Goal: Task Accomplishment & Management: Complete application form

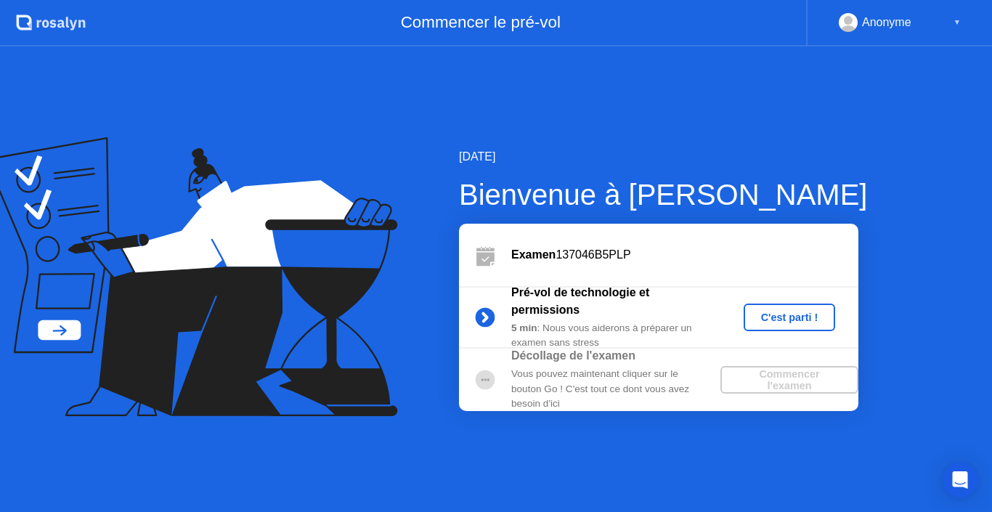
click at [774, 311] on div "C'est parti !" at bounding box center [789, 317] width 81 height 12
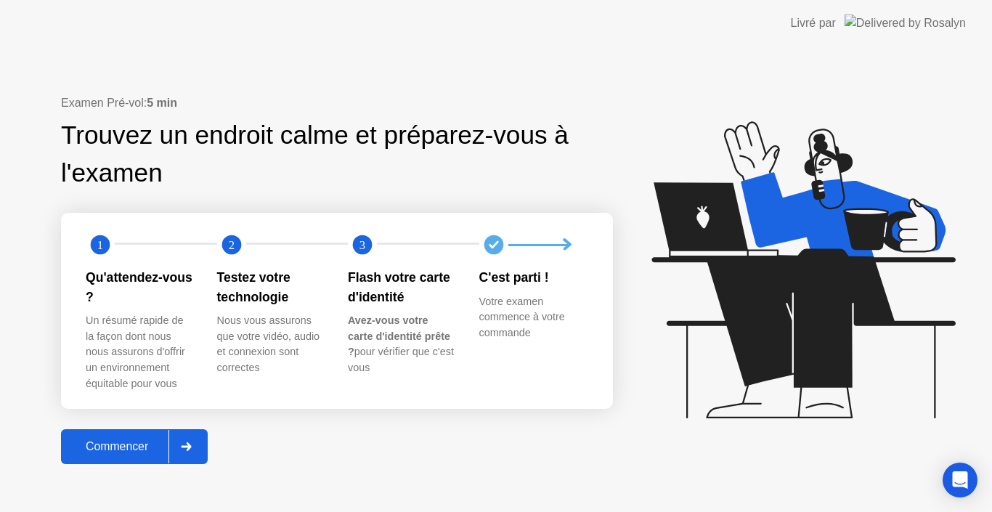
click at [158, 447] on div "Commencer" at bounding box center [116, 446] width 103 height 13
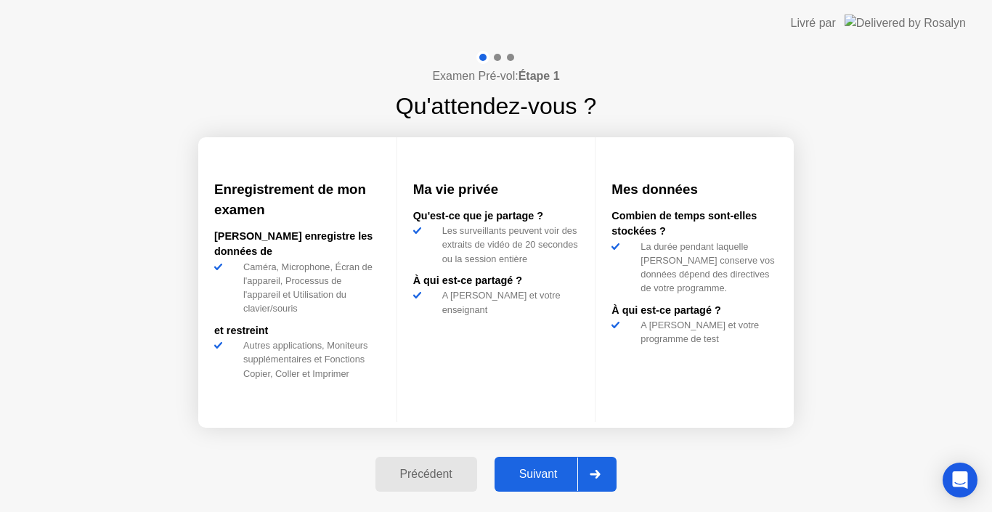
click at [530, 473] on div "Suivant" at bounding box center [538, 474] width 79 height 13
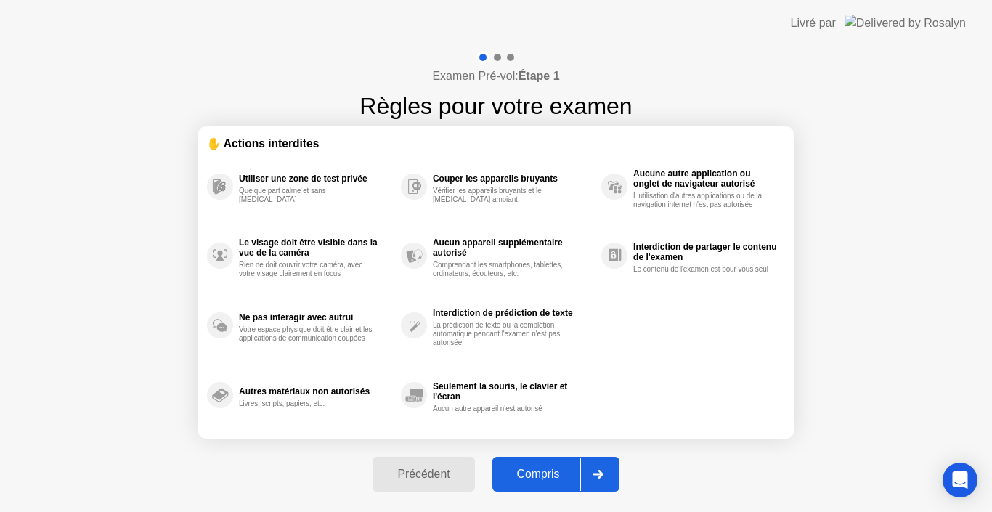
click at [560, 479] on div "Compris" at bounding box center [538, 474] width 83 height 13
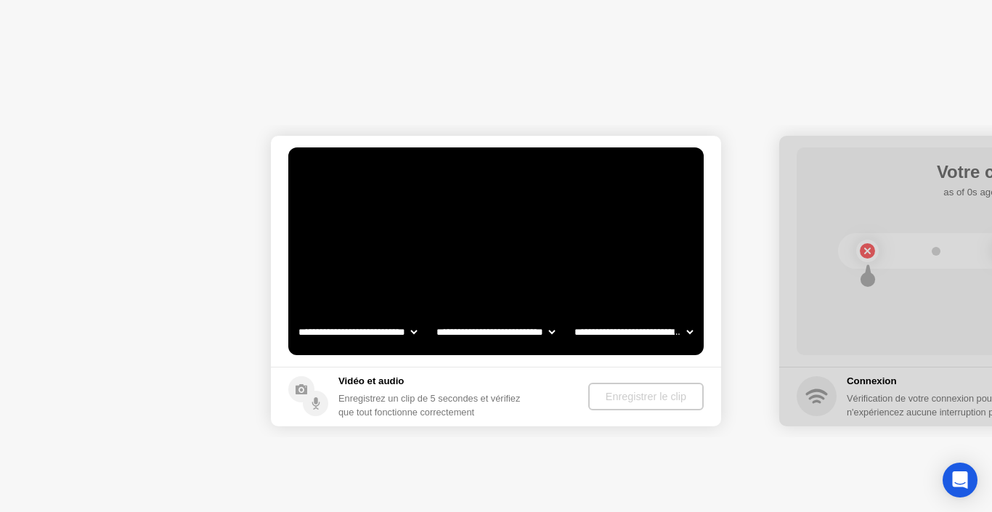
select select "**********"
select select "*******"
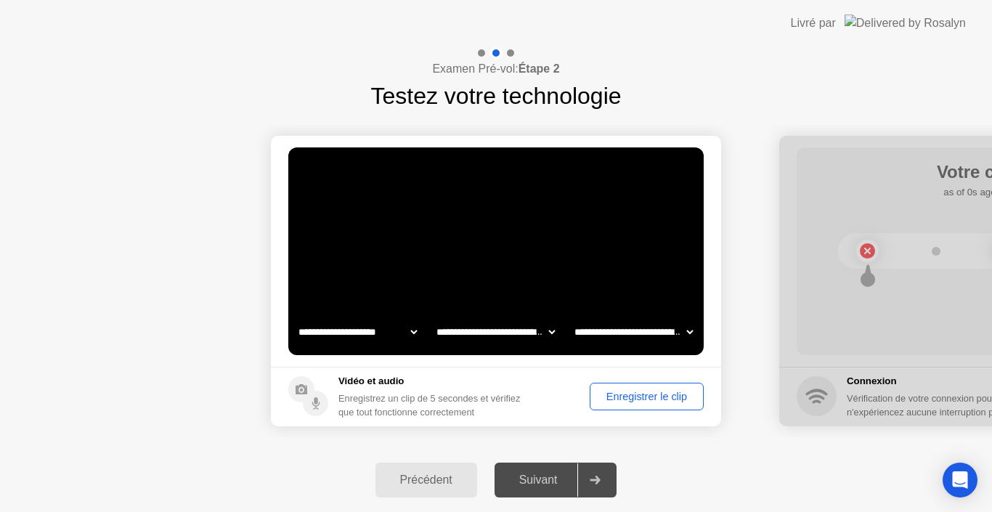
click at [620, 407] on button "Enregistrer le clip" at bounding box center [646, 397] width 114 height 28
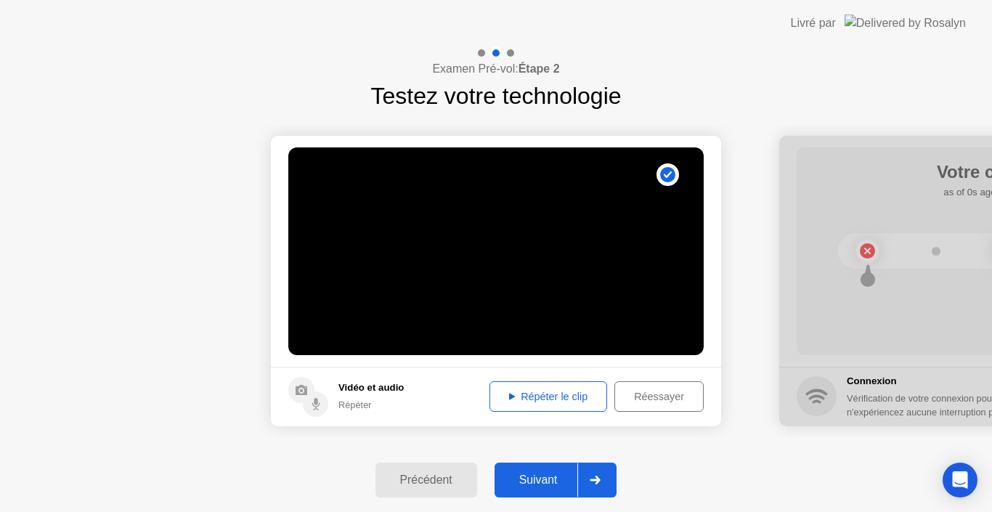
click at [544, 481] on div "Suivant" at bounding box center [538, 479] width 79 height 13
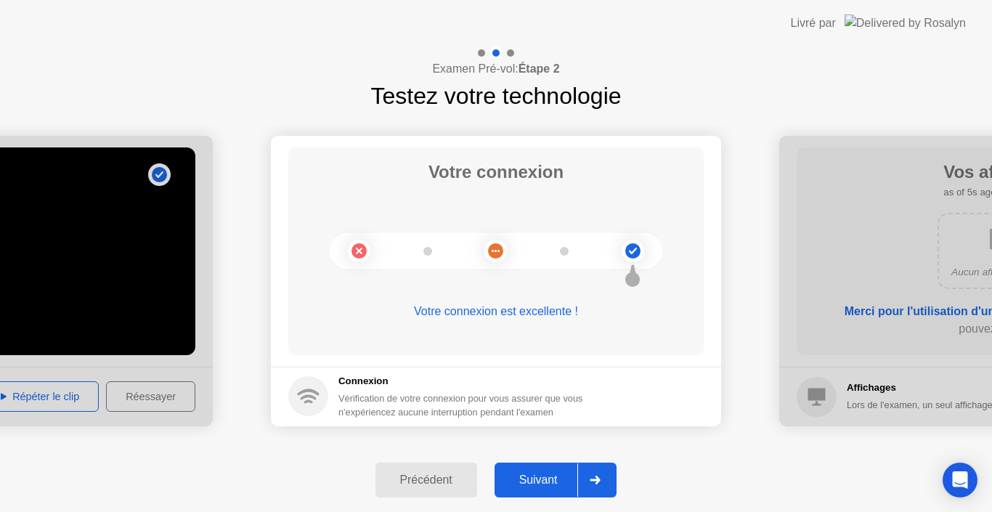
click at [547, 473] on div "Suivant" at bounding box center [538, 479] width 79 height 13
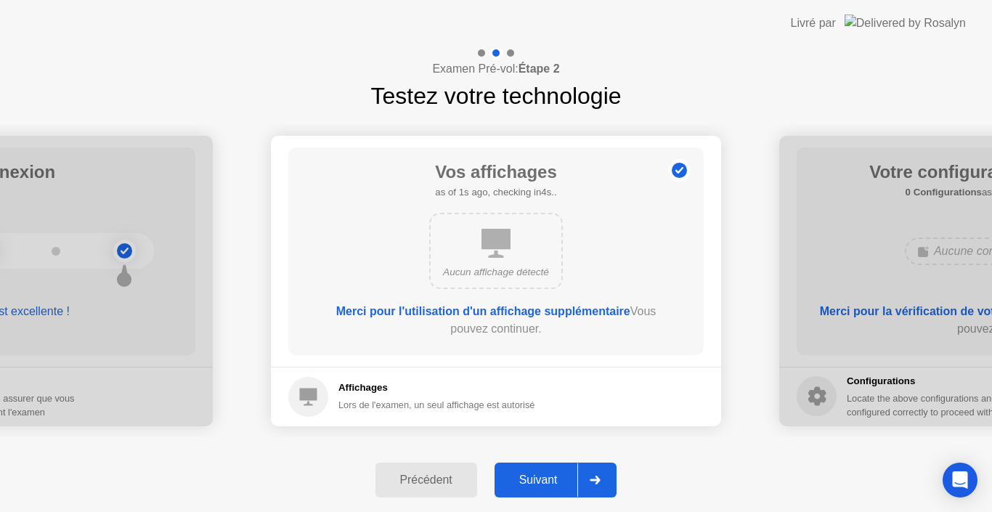
click at [548, 476] on div "Suivant" at bounding box center [538, 479] width 79 height 13
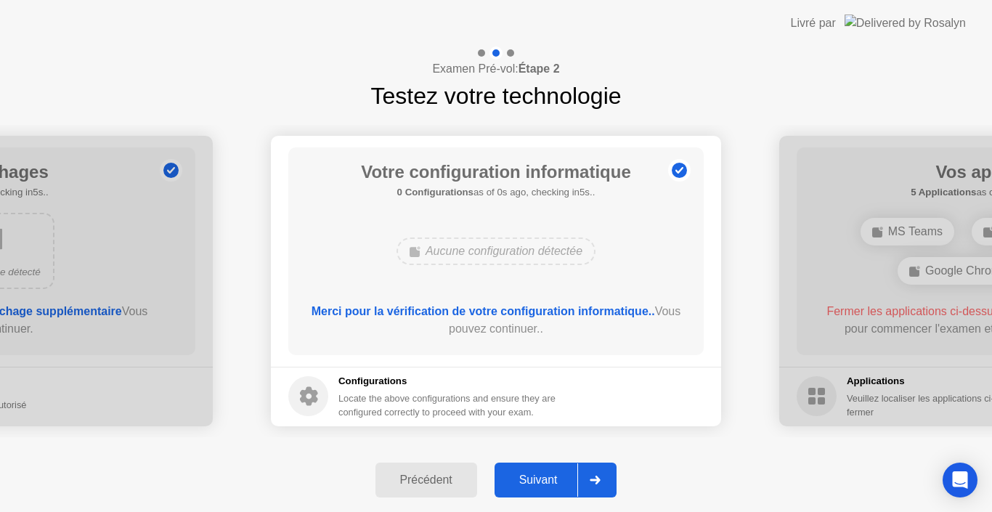
click at [552, 467] on button "Suivant" at bounding box center [555, 479] width 123 height 35
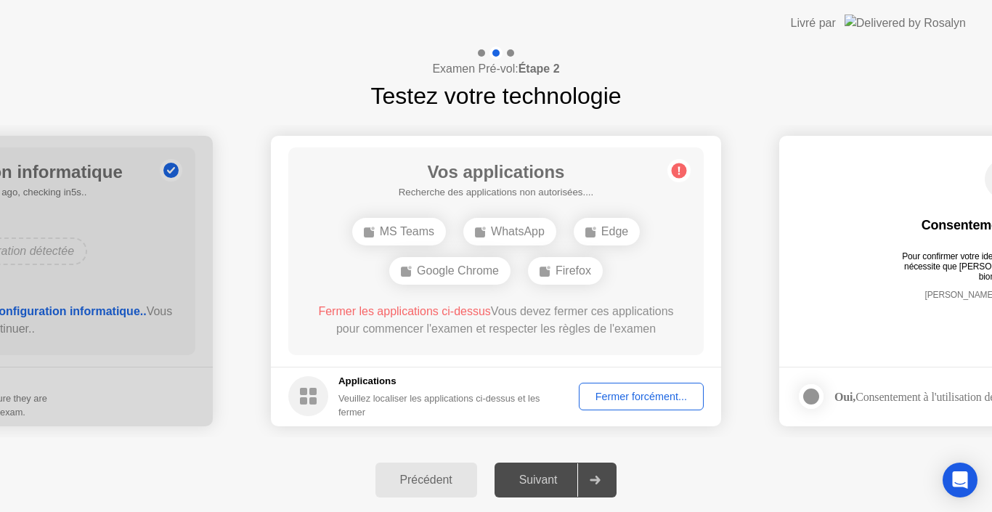
click at [635, 399] on div "Fermer forcément..." at bounding box center [641, 397] width 115 height 12
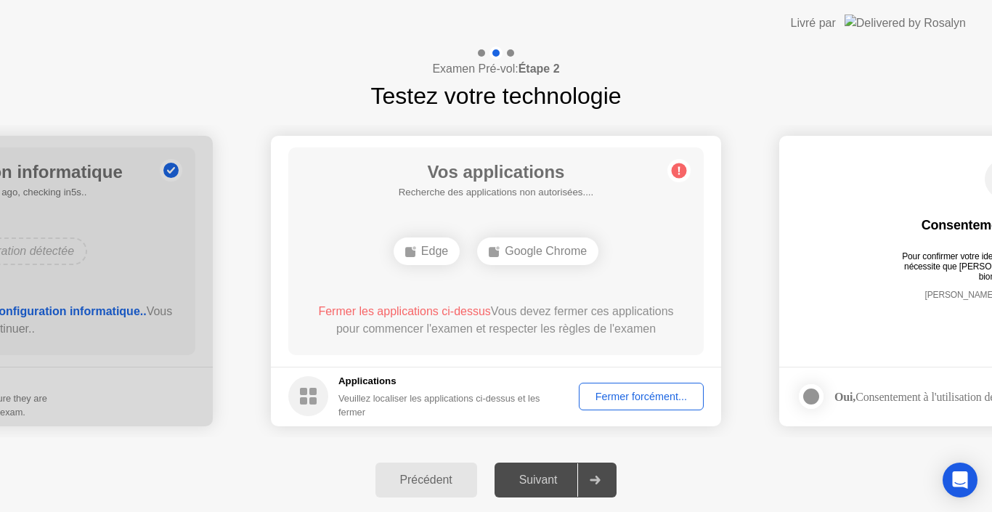
click at [622, 402] on div "Fermer forcément..." at bounding box center [641, 397] width 115 height 12
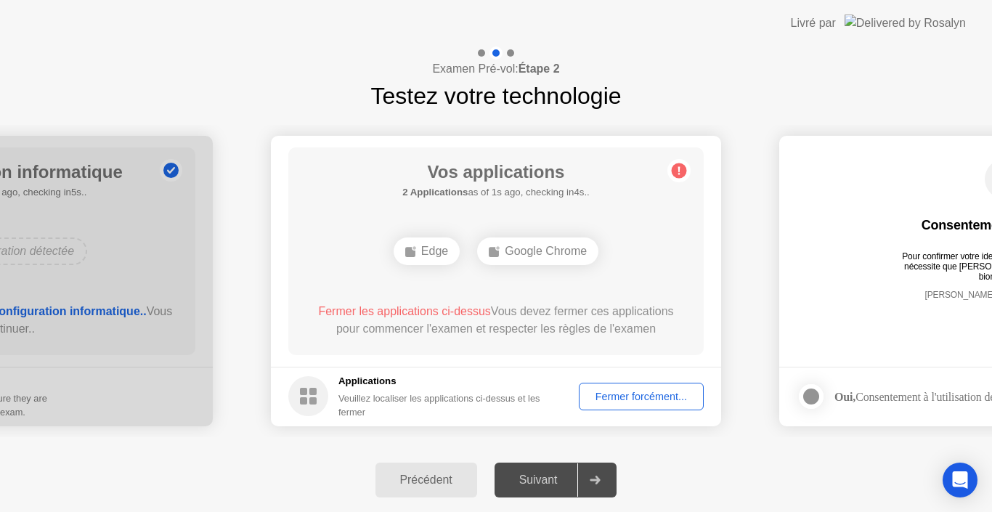
click at [627, 397] on div "Fermer forcément..." at bounding box center [641, 397] width 115 height 12
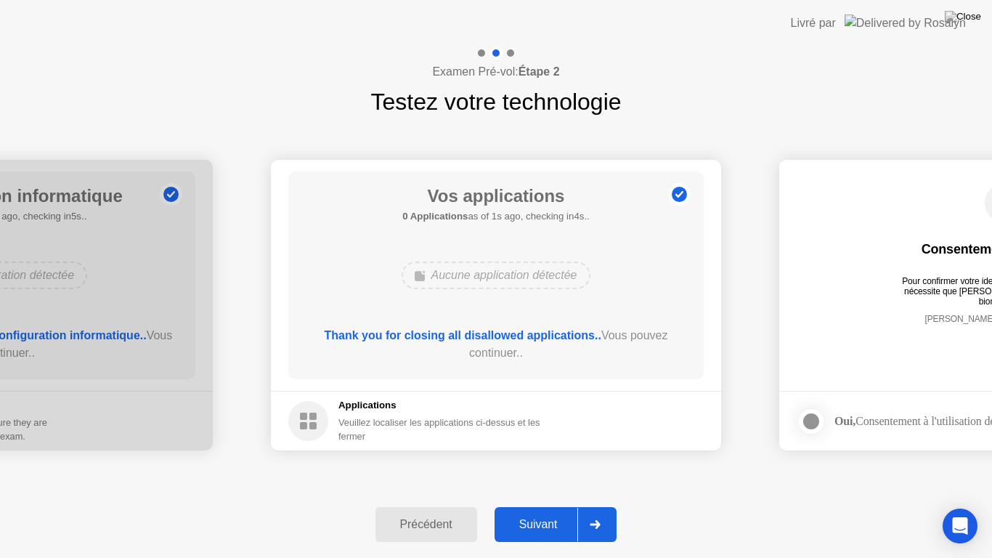
click at [540, 511] on div "Suivant" at bounding box center [538, 524] width 79 height 13
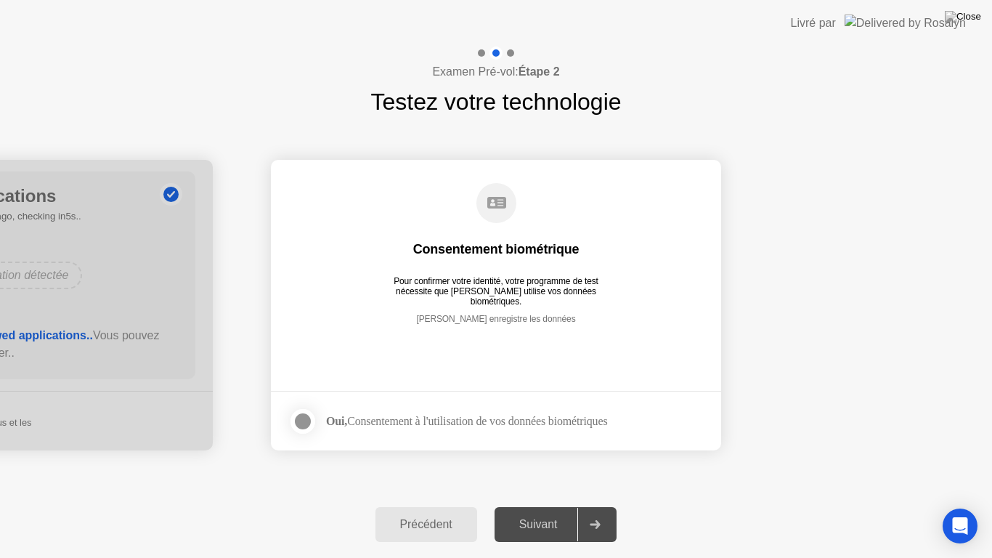
click at [404, 414] on div "Oui, Consentement à l'utilisation de vos données biométriques" at bounding box center [466, 421] width 281 height 14
click at [294, 416] on div at bounding box center [302, 420] width 17 height 17
click at [521, 511] on div "Suivant" at bounding box center [538, 524] width 79 height 13
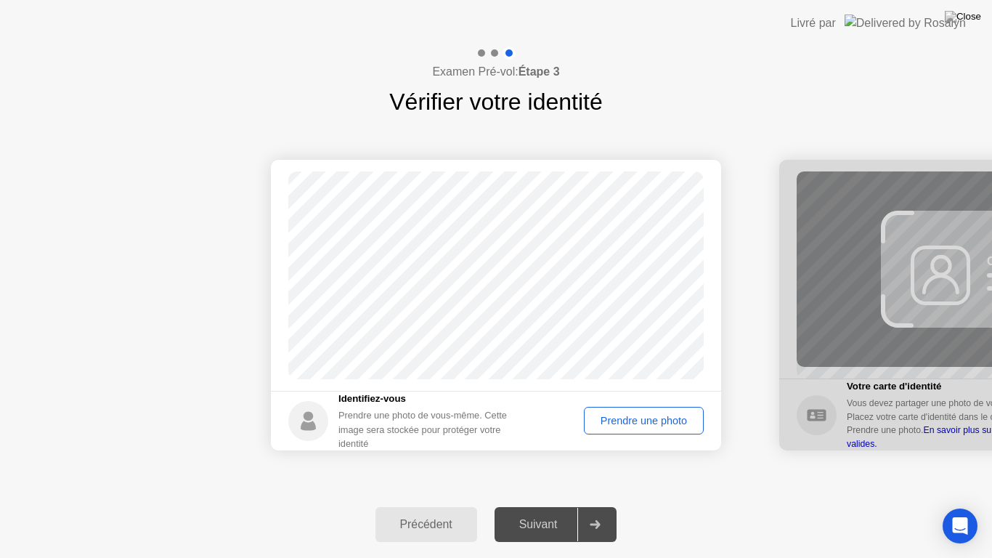
click at [635, 423] on div "Prendre une photo" at bounding box center [644, 421] width 110 height 12
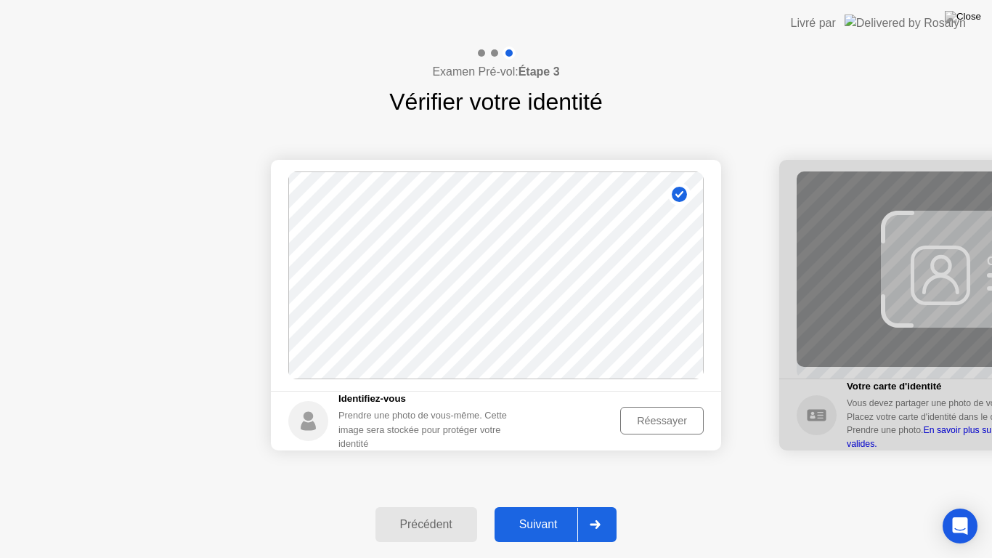
click at [550, 511] on div "Suivant" at bounding box center [538, 524] width 79 height 13
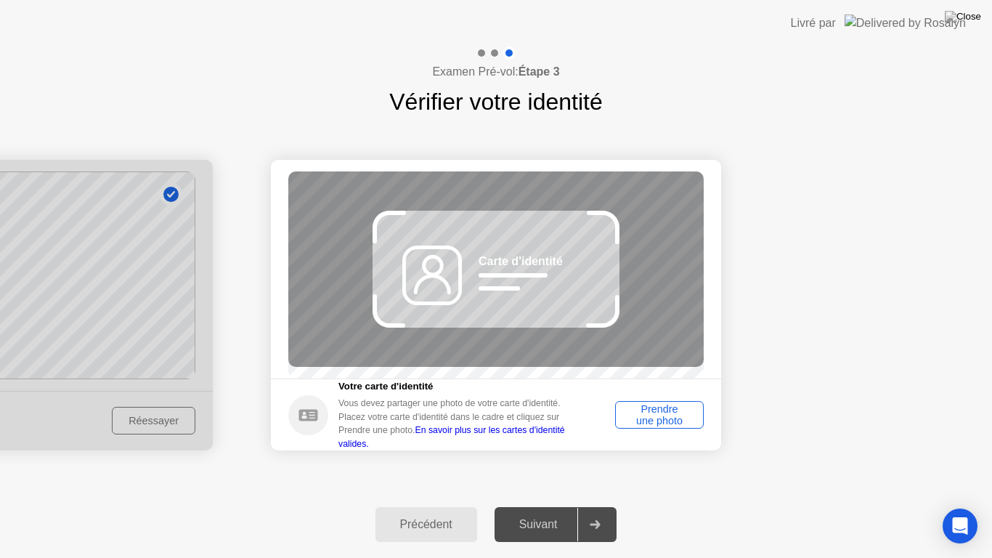
click at [653, 420] on div "Prendre une photo" at bounding box center [659, 414] width 78 height 23
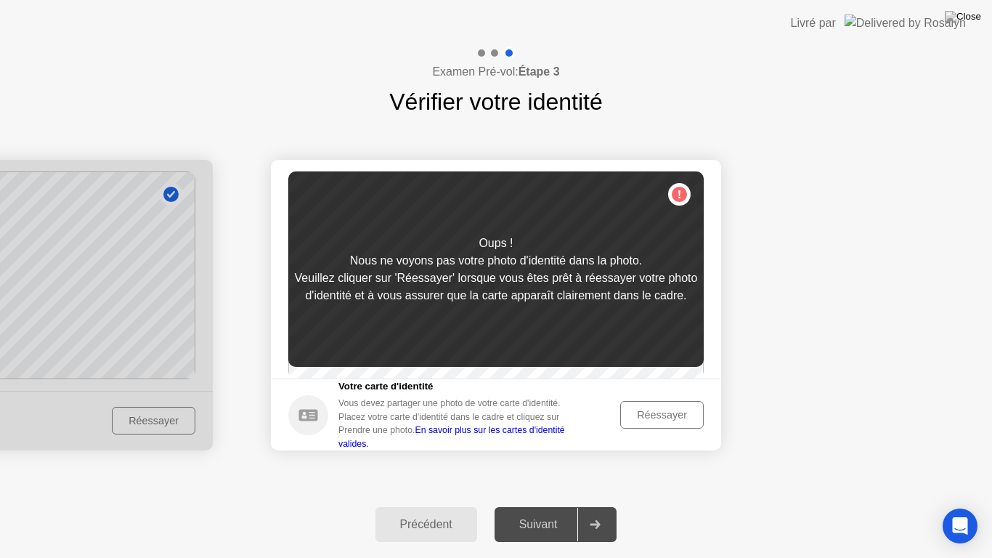
click at [640, 420] on div "Réessayer" at bounding box center [661, 415] width 73 height 12
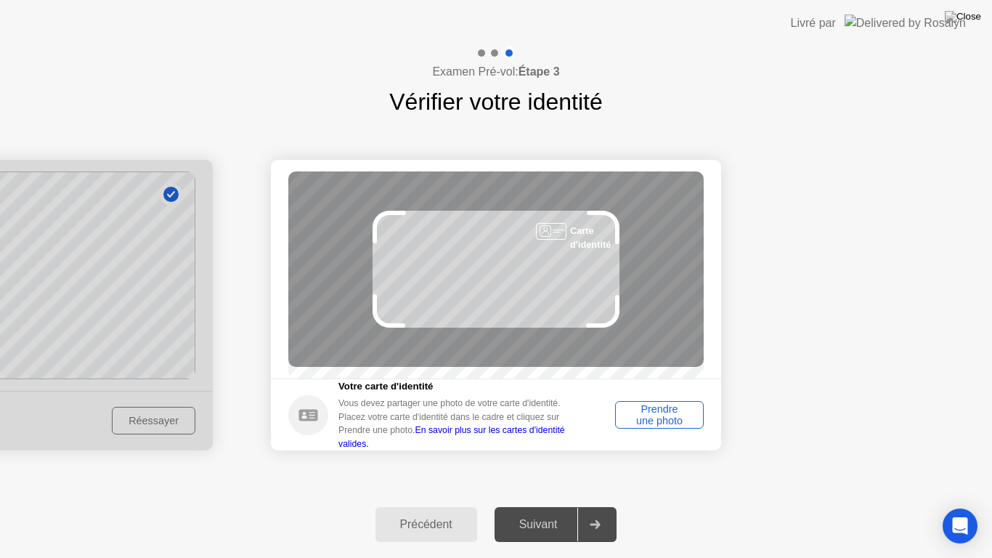
click at [643, 426] on div "Prendre une photo" at bounding box center [659, 414] width 78 height 23
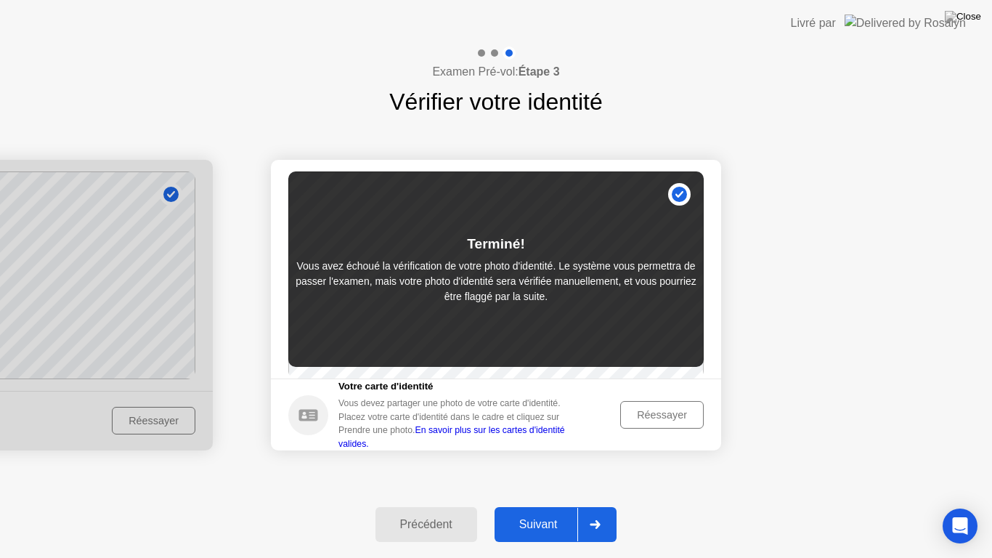
click at [655, 420] on div "Réessayer" at bounding box center [661, 415] width 73 height 12
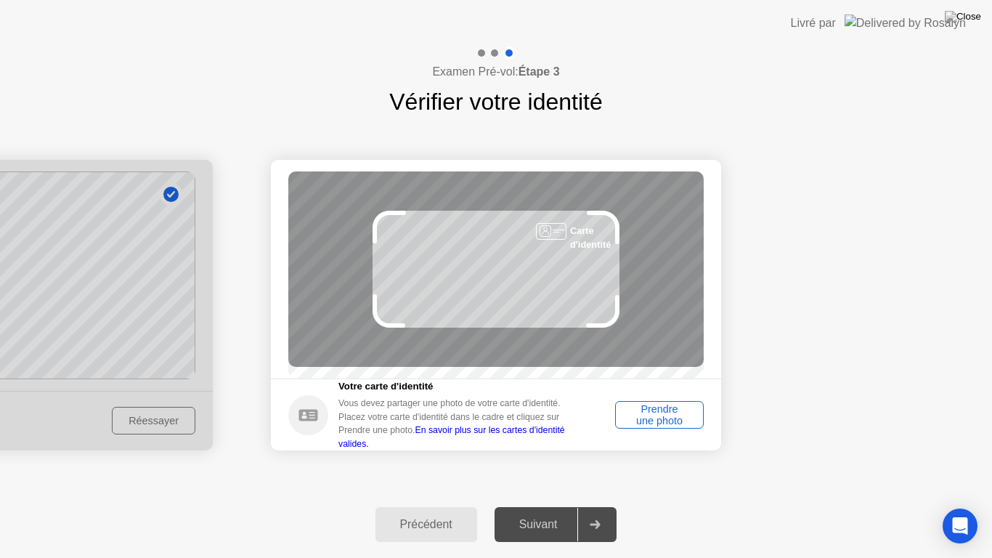
click at [660, 424] on div "Prendre une photo" at bounding box center [659, 414] width 78 height 23
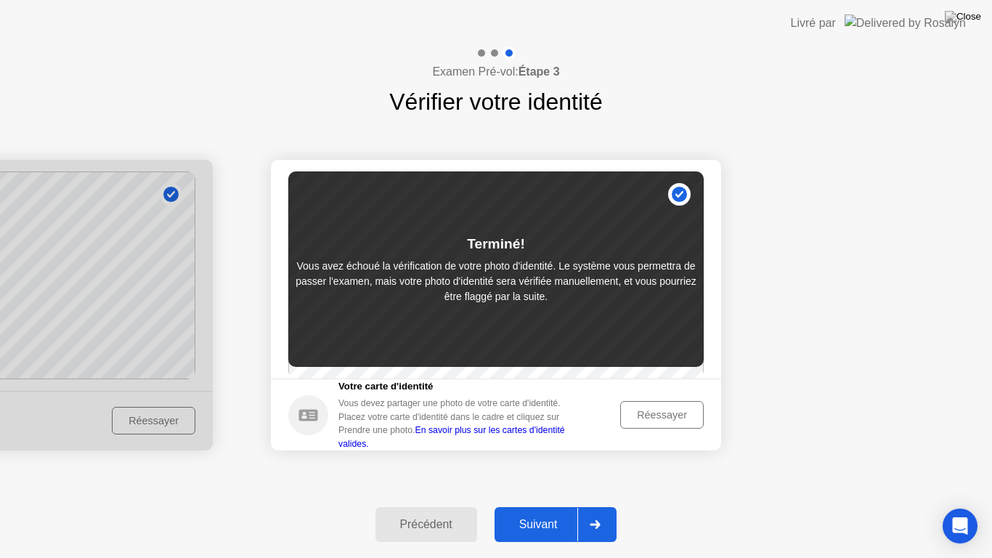
click at [672, 420] on div "Réessayer" at bounding box center [661, 415] width 73 height 12
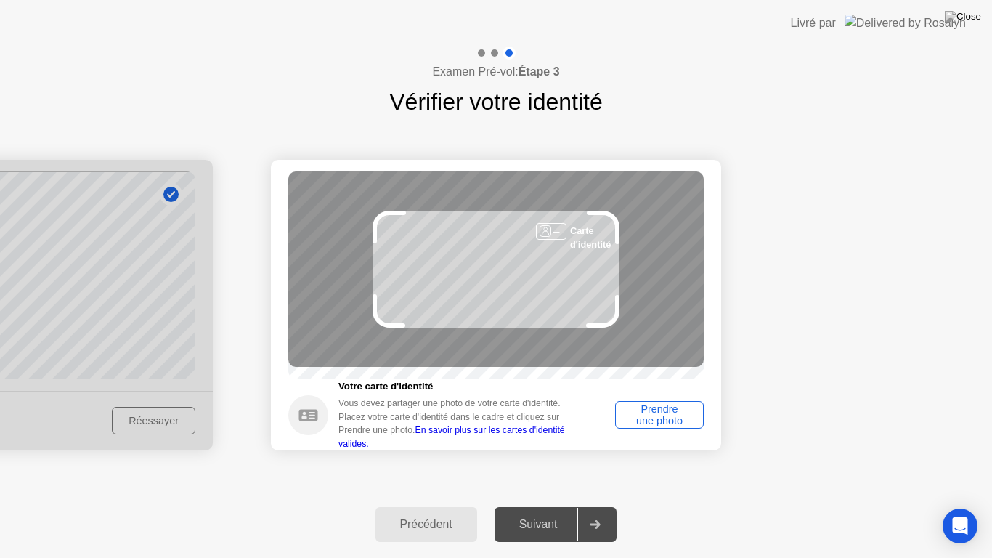
click at [666, 418] on div "Prendre une photo" at bounding box center [659, 414] width 78 height 23
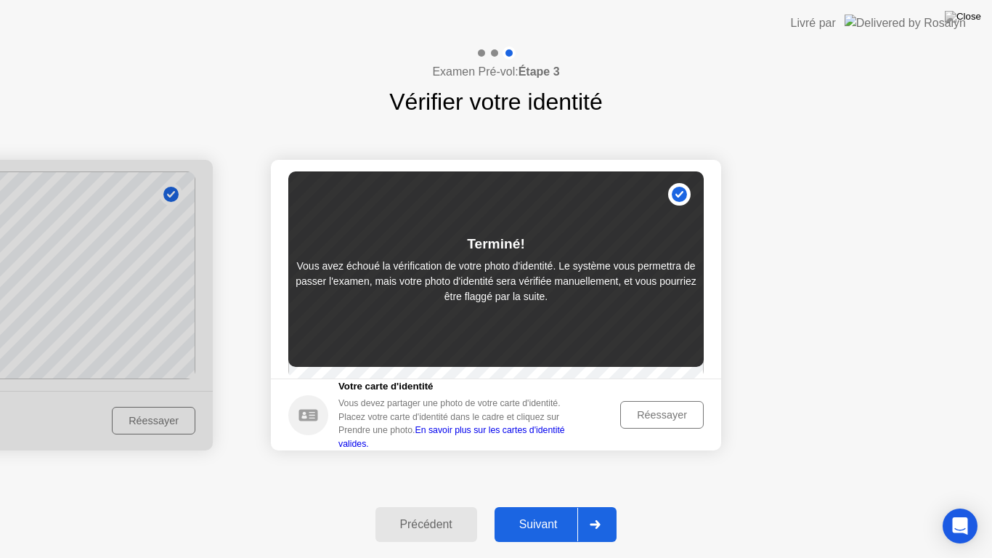
click at [656, 412] on button "Réessayer" at bounding box center [661, 415] width 83 height 28
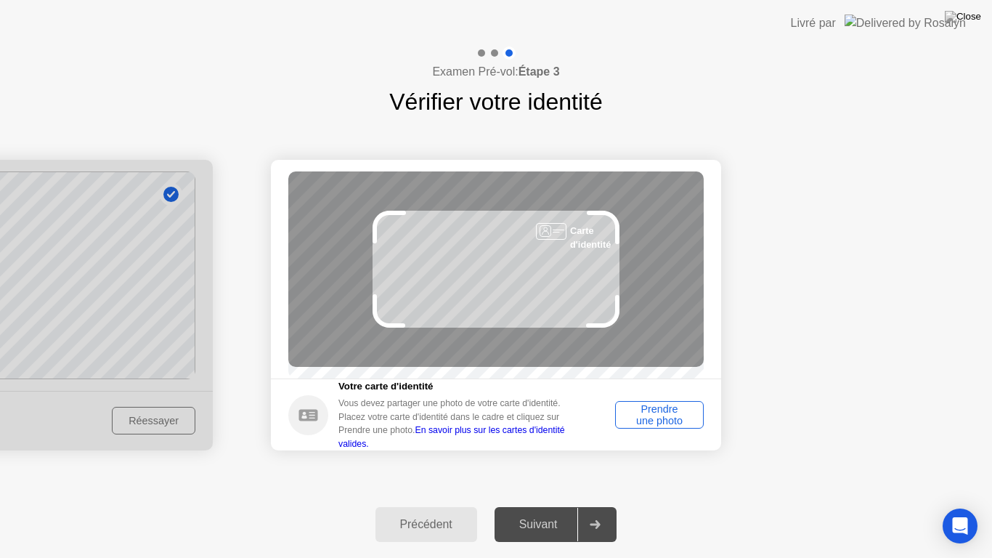
click at [639, 412] on div "Prendre une photo" at bounding box center [659, 414] width 78 height 23
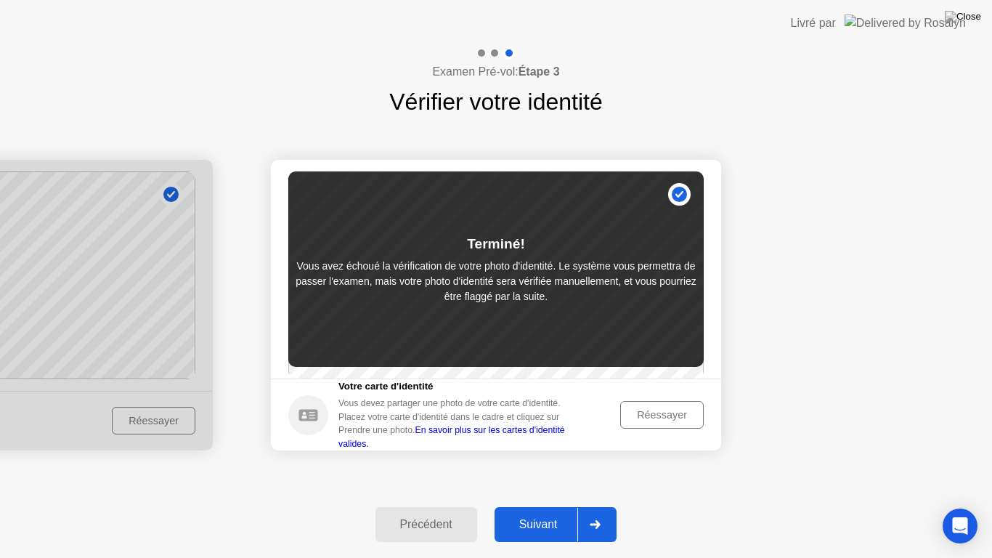
click at [638, 416] on div "Réessayer" at bounding box center [661, 415] width 73 height 12
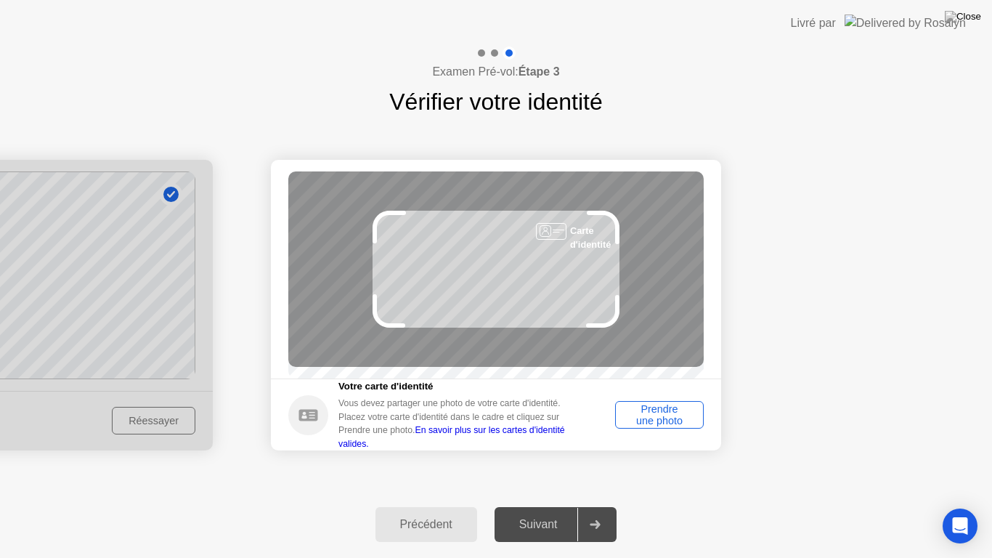
click at [637, 421] on div "Prendre une photo" at bounding box center [659, 414] width 78 height 23
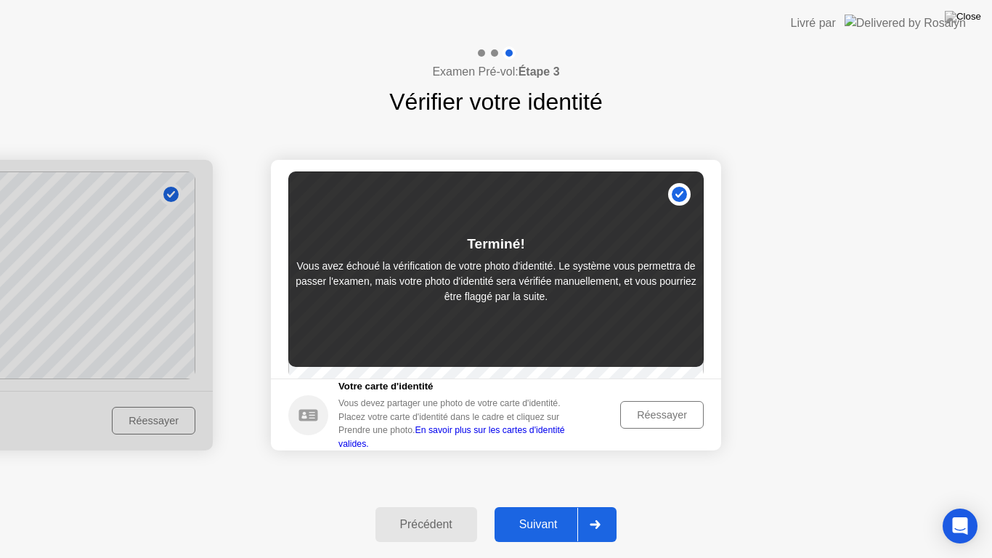
click at [554, 511] on div "Suivant" at bounding box center [538, 524] width 79 height 13
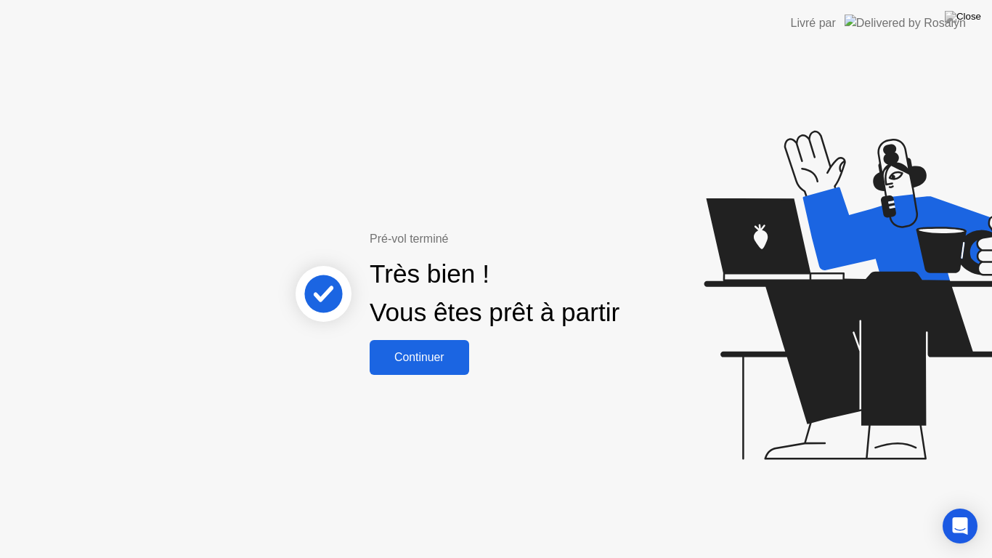
click at [456, 362] on div "Continuer" at bounding box center [419, 357] width 91 height 13
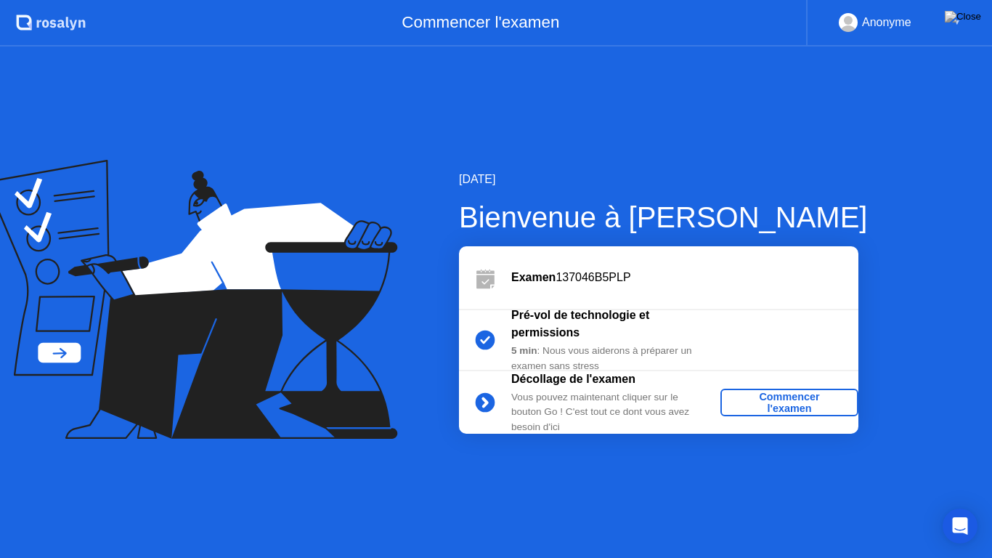
click at [834, 401] on div "Commencer l'examen" at bounding box center [789, 402] width 126 height 23
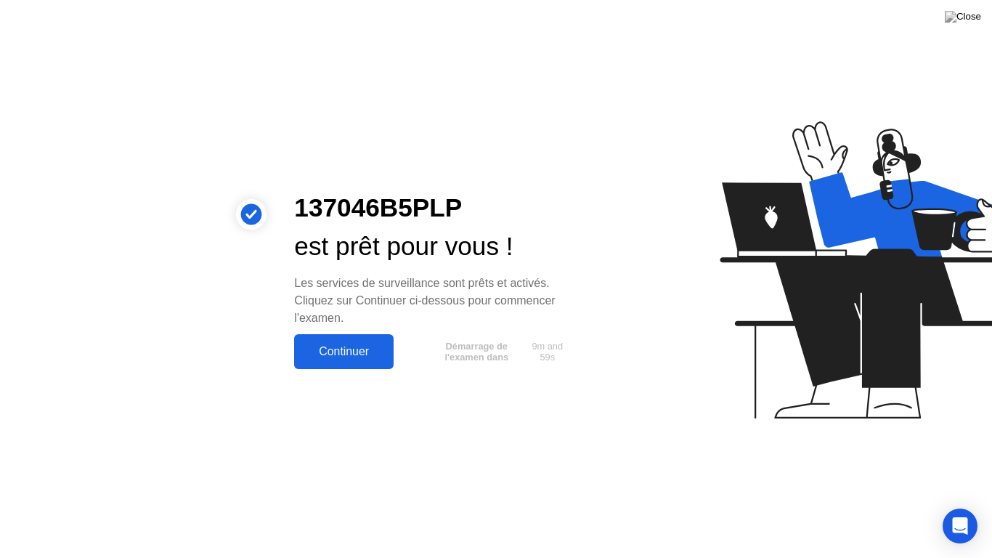
click at [383, 345] on div "Continuer" at bounding box center [343, 351] width 91 height 13
